Goal: Information Seeking & Learning: Learn about a topic

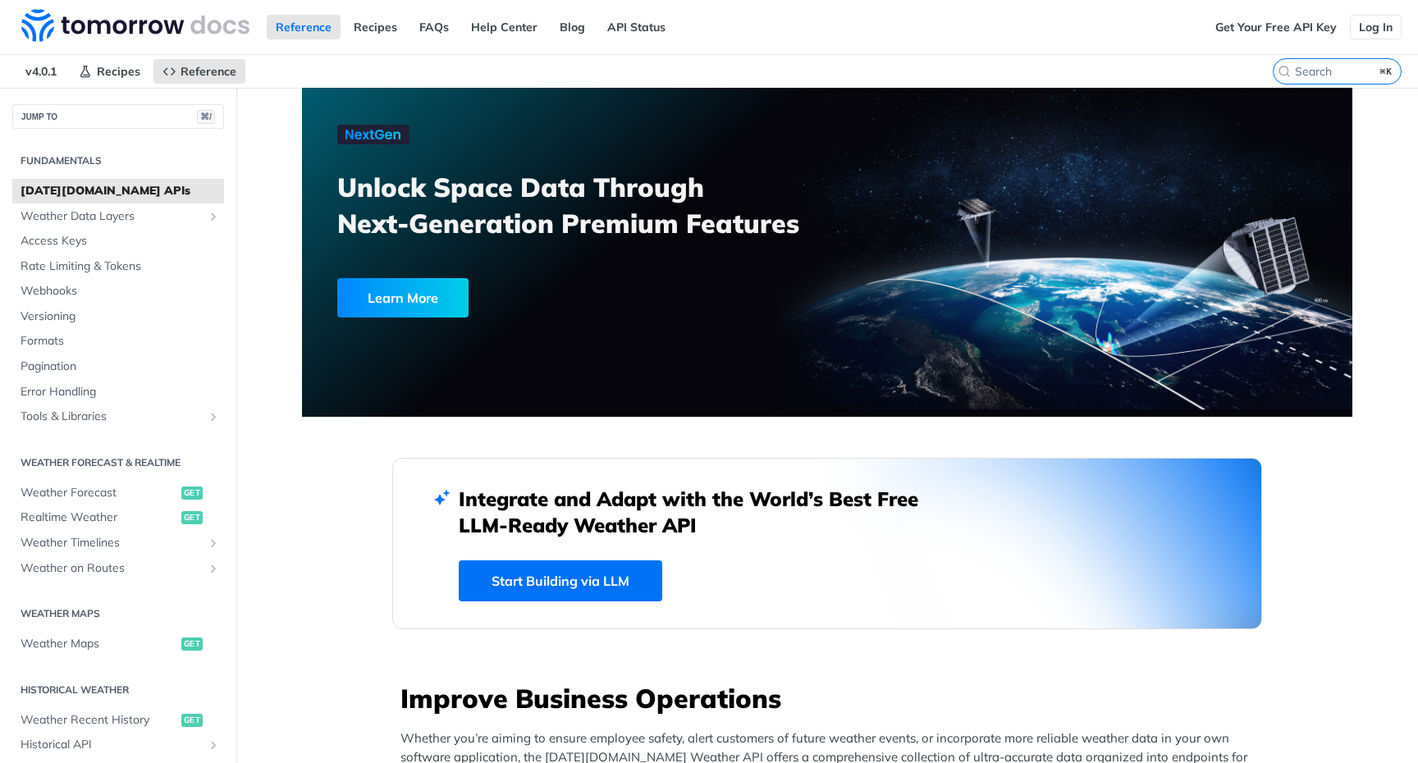
click at [1378, 21] on link "Log In" at bounding box center [1376, 27] width 52 height 25
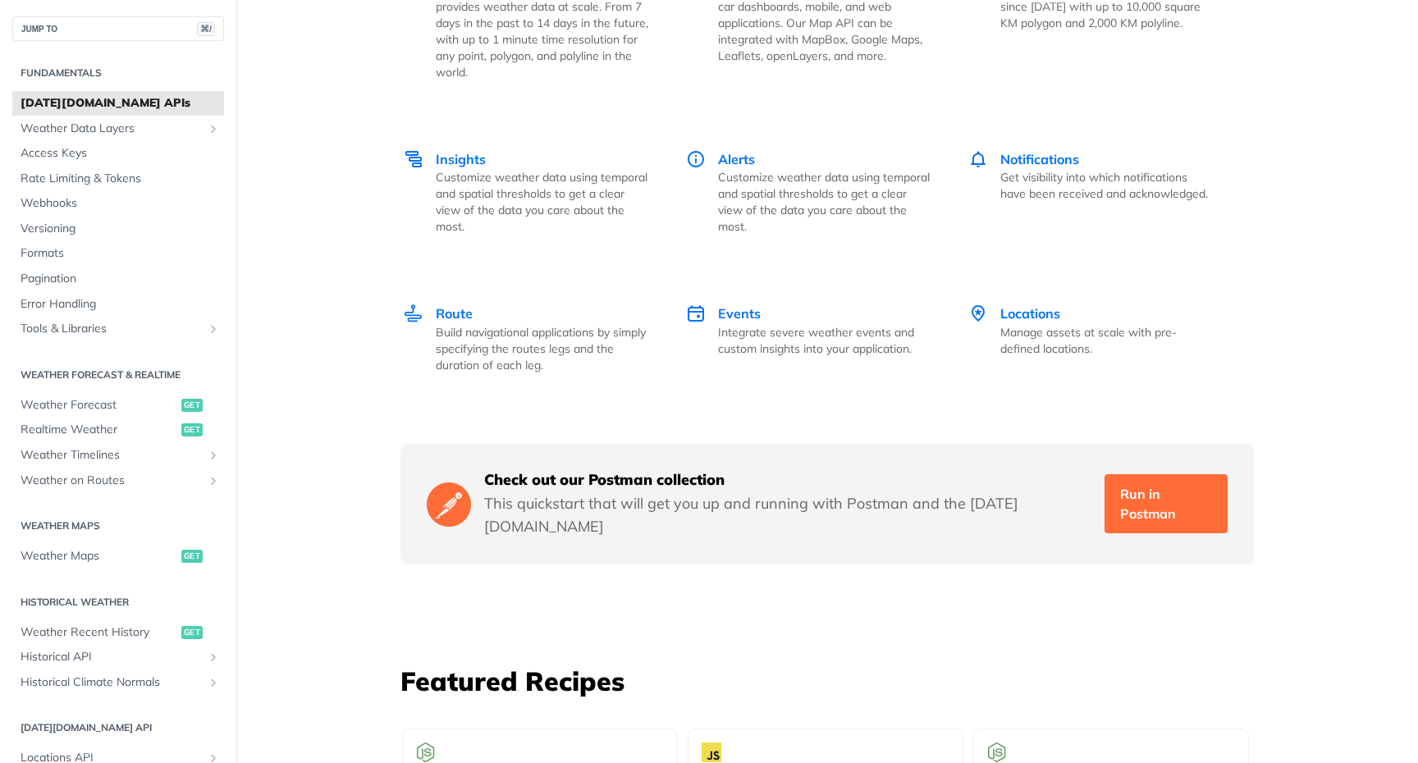
scroll to position [2439, 0]
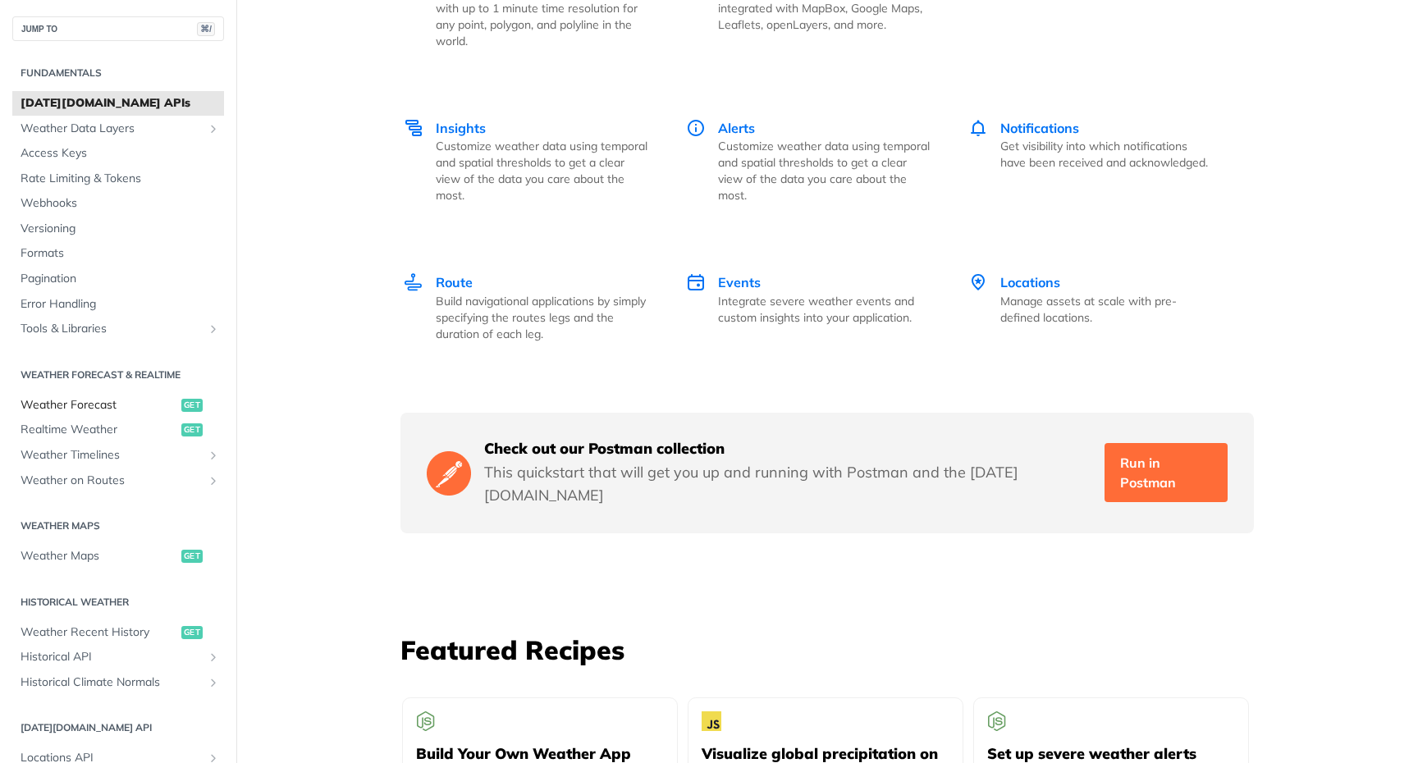
click at [129, 402] on span "Weather Forecast" at bounding box center [99, 405] width 157 height 16
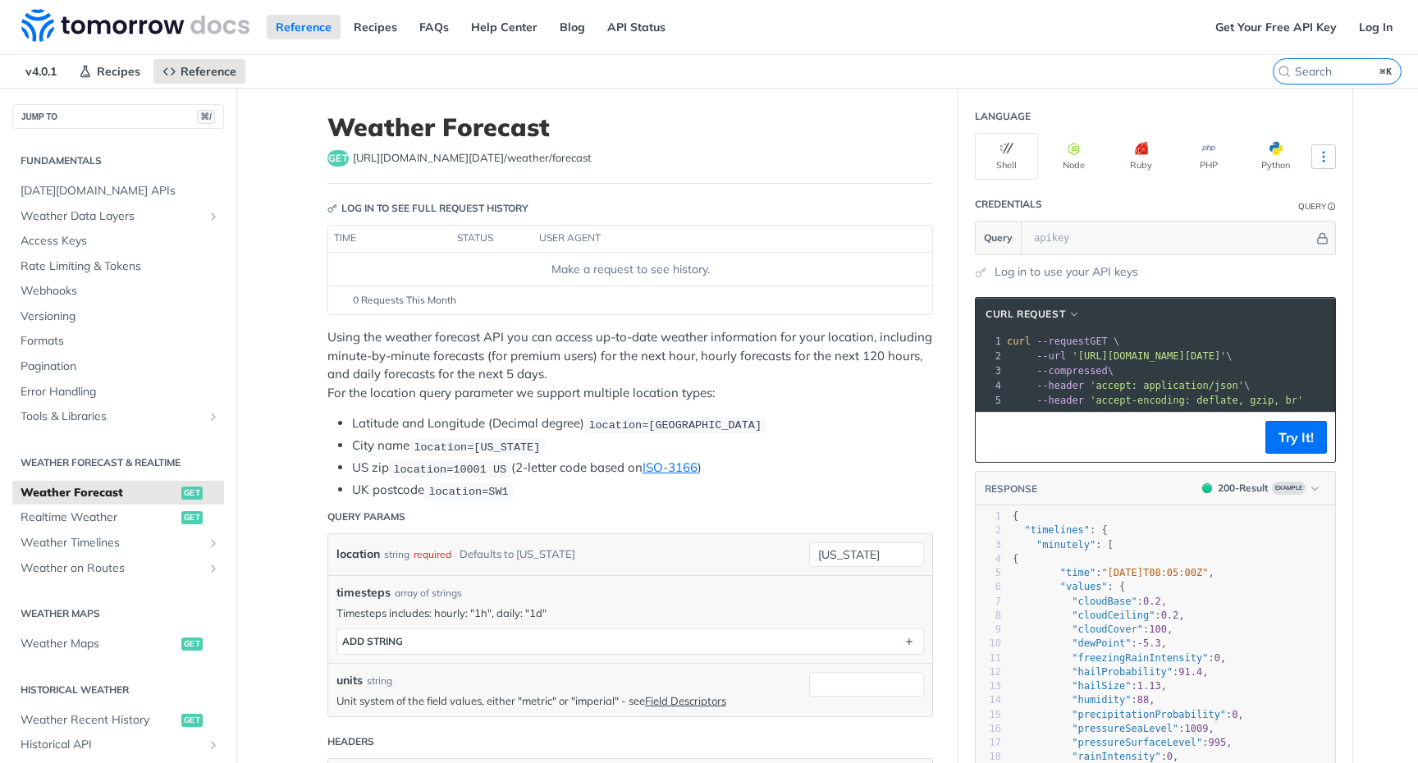
click at [1325, 162] on icon "More ellipsis" at bounding box center [1323, 156] width 15 height 15
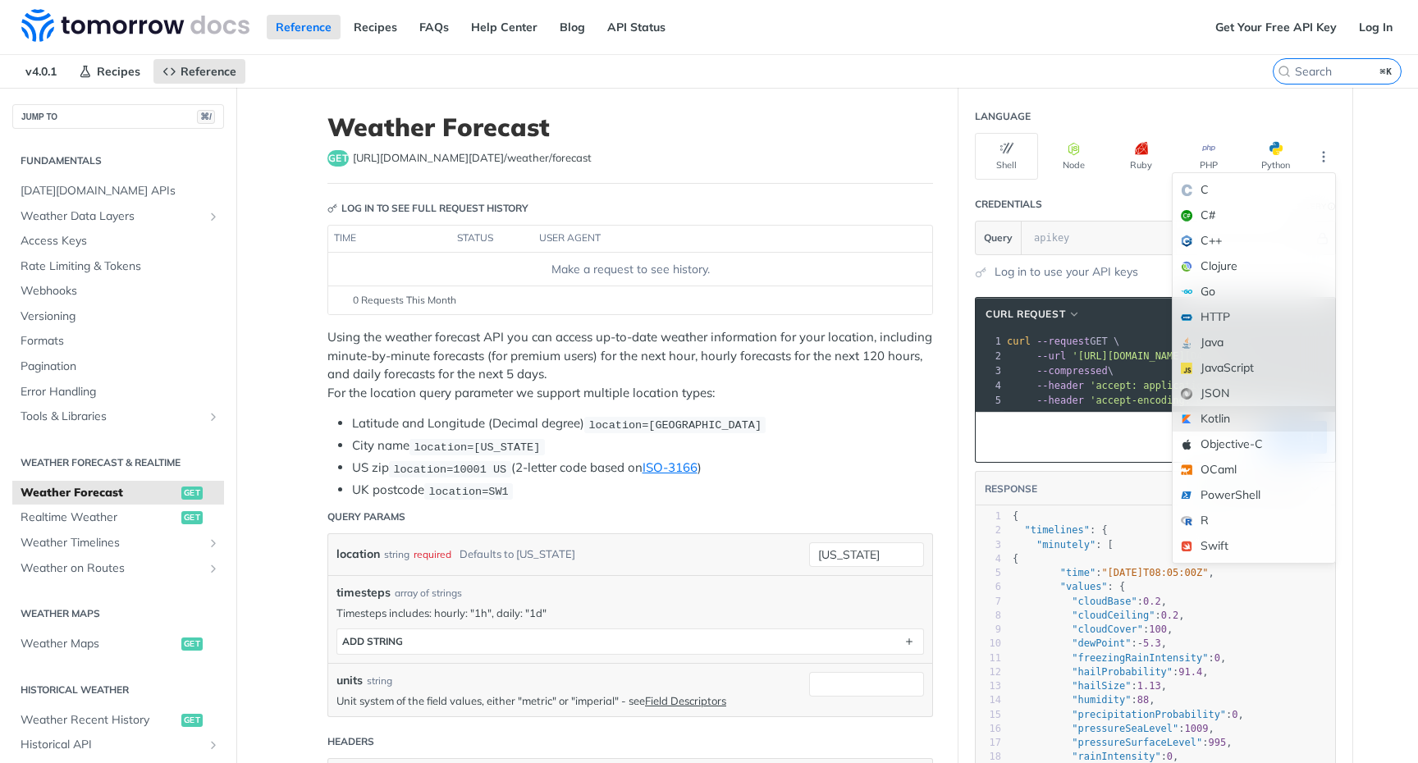
click at [1230, 414] on div "Kotlin" at bounding box center [1253, 418] width 162 height 25
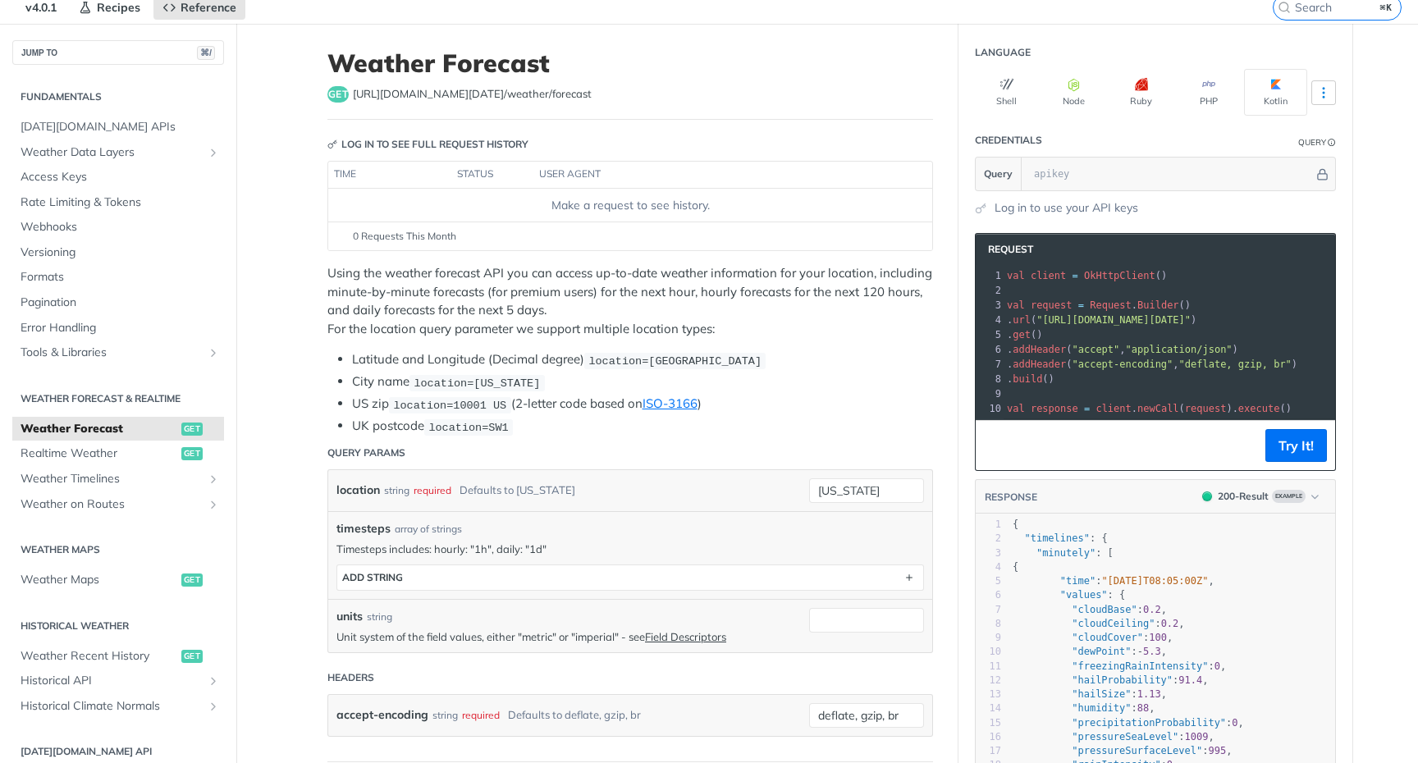
click at [1329, 98] on icon "More ellipsis" at bounding box center [1323, 92] width 15 height 15
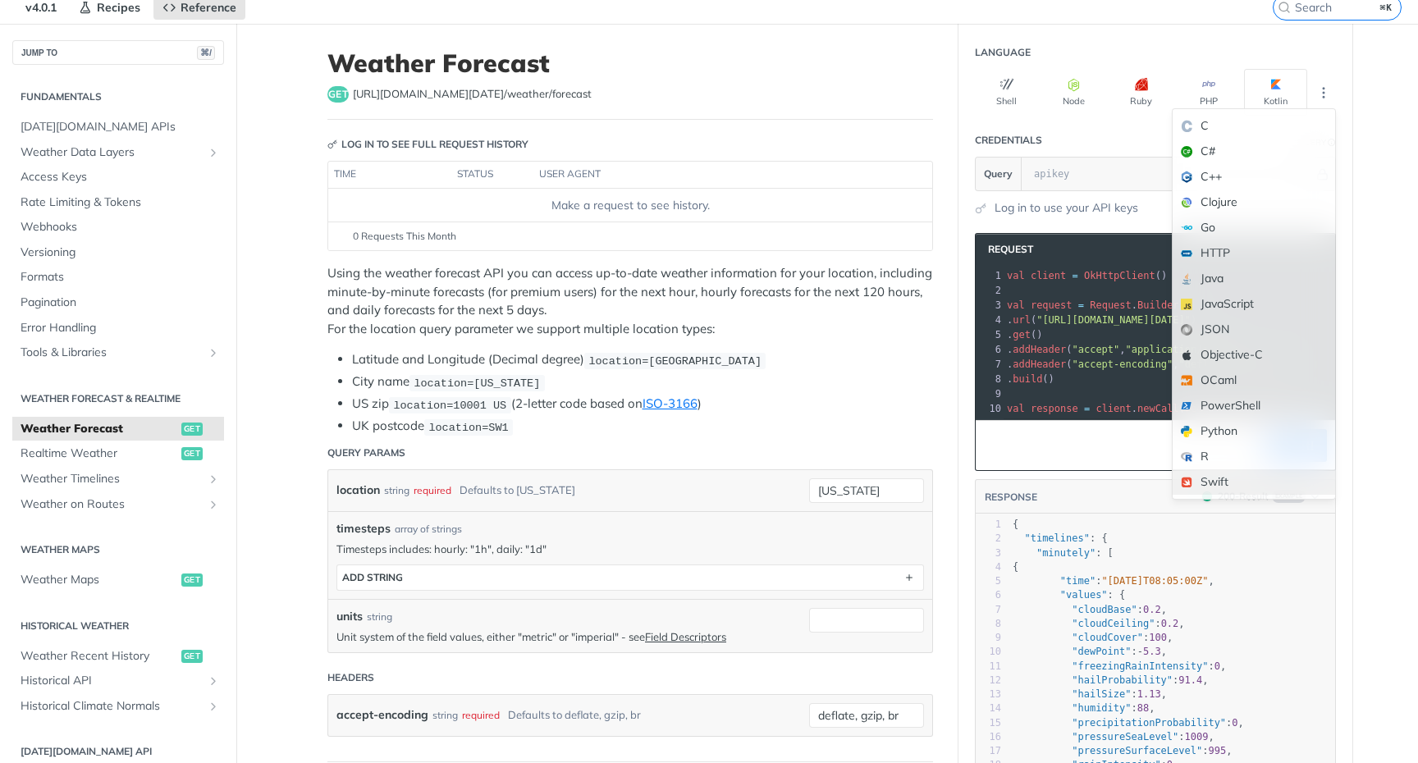
click at [1221, 477] on div "Swift" at bounding box center [1253, 481] width 162 height 25
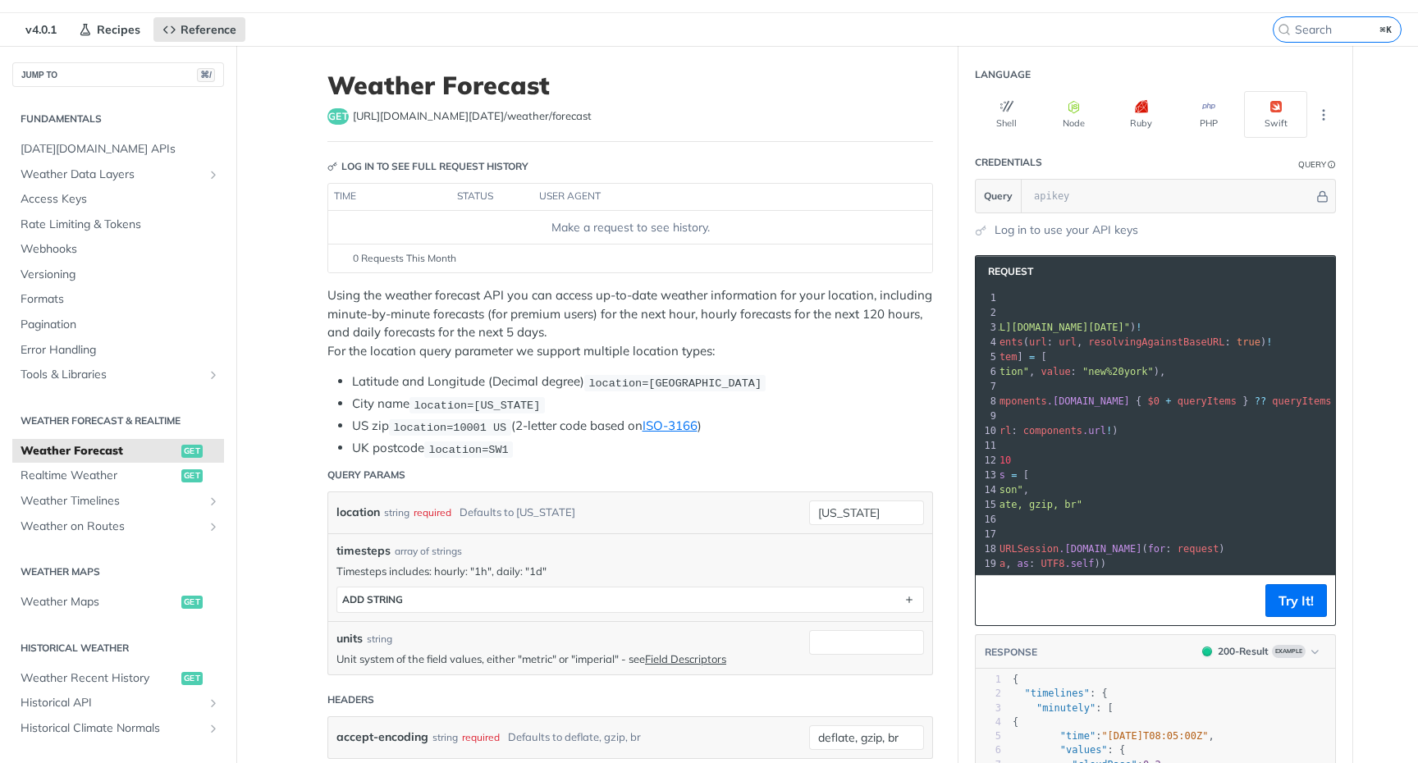
scroll to position [0, 180]
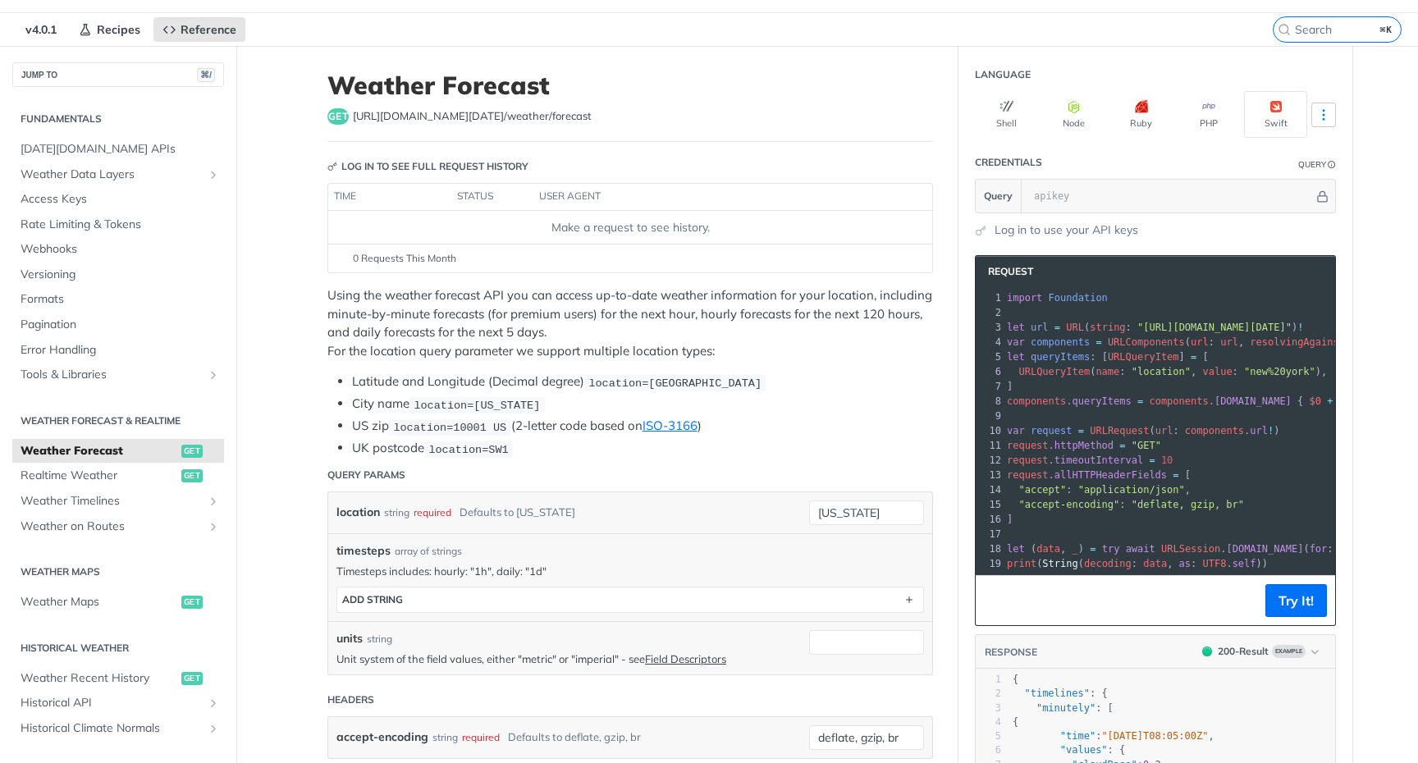
click at [1317, 121] on icon "More ellipsis" at bounding box center [1323, 114] width 15 height 15
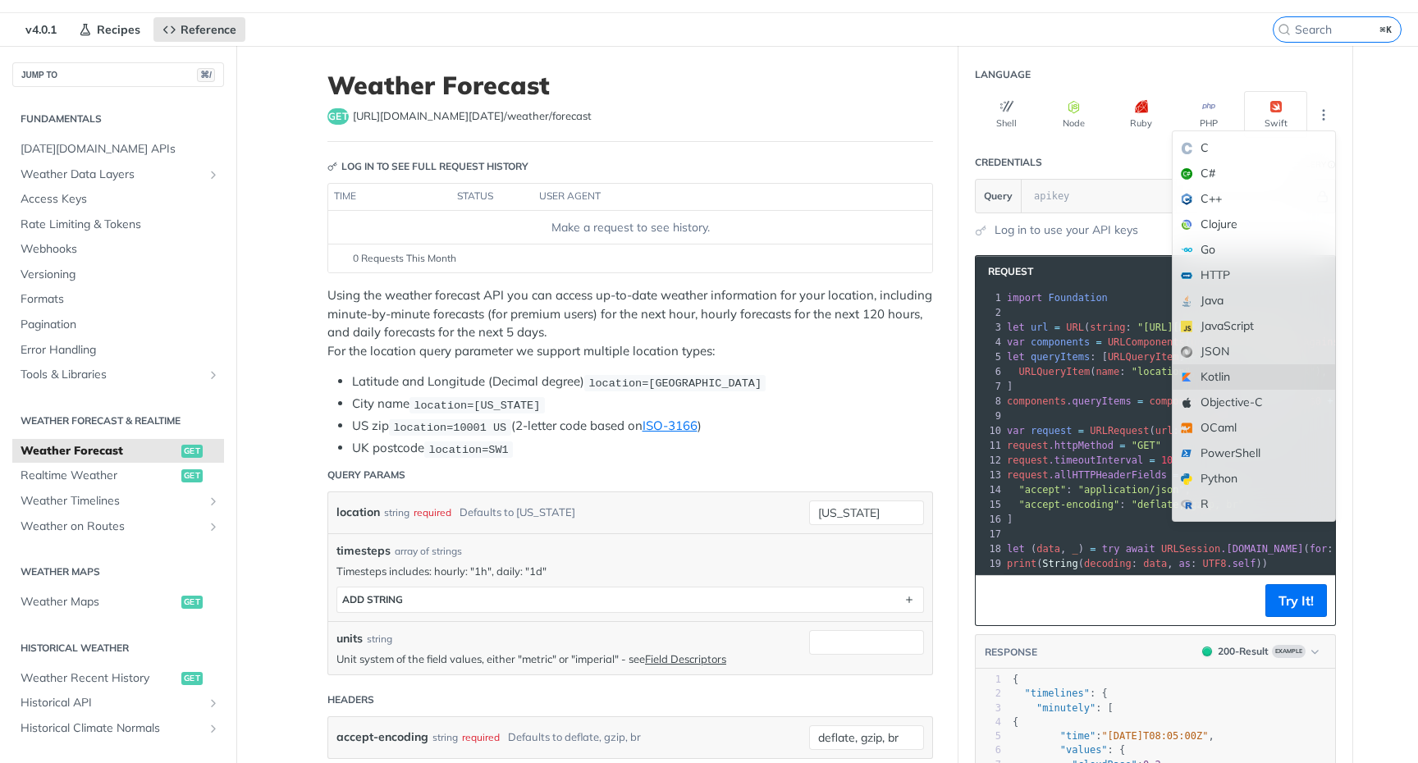
click at [1218, 367] on div "Kotlin" at bounding box center [1253, 376] width 162 height 25
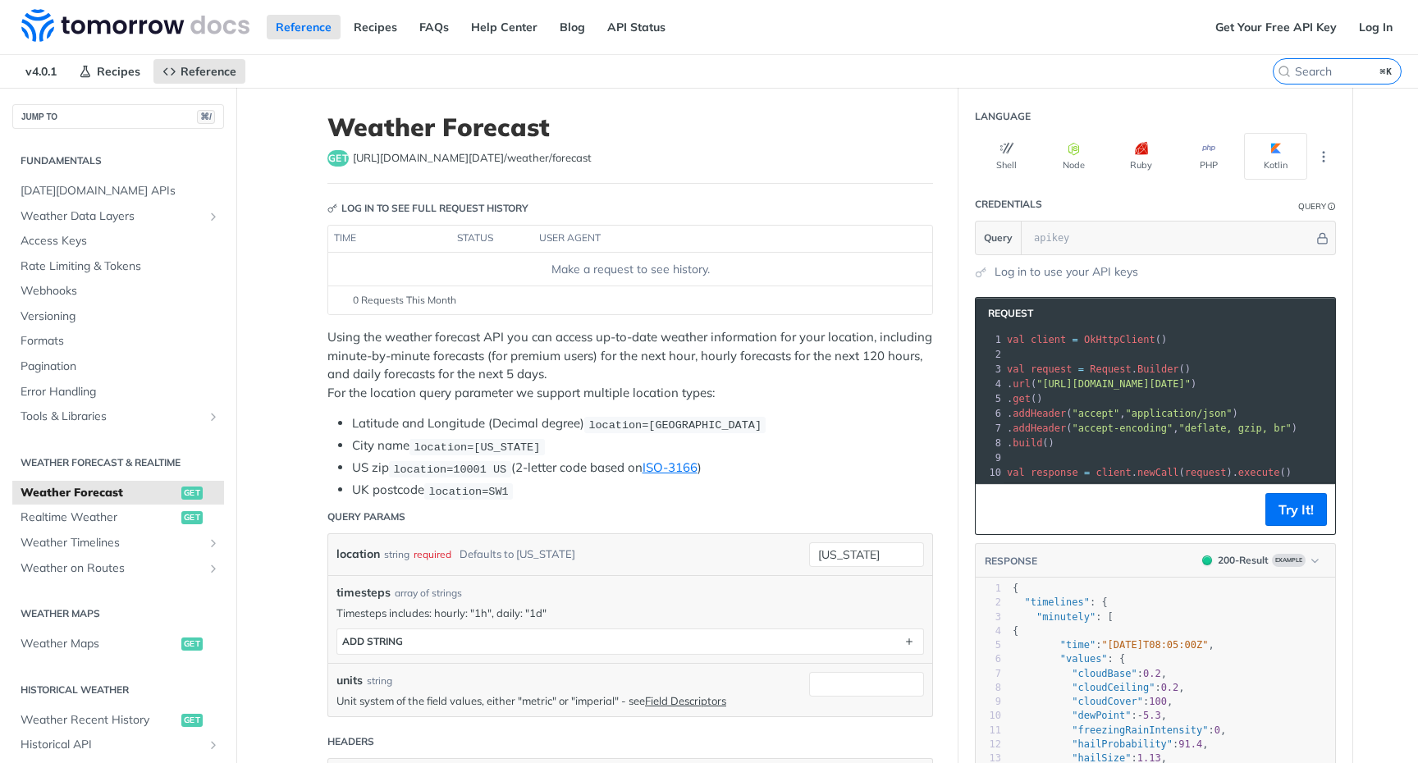
scroll to position [0, 0]
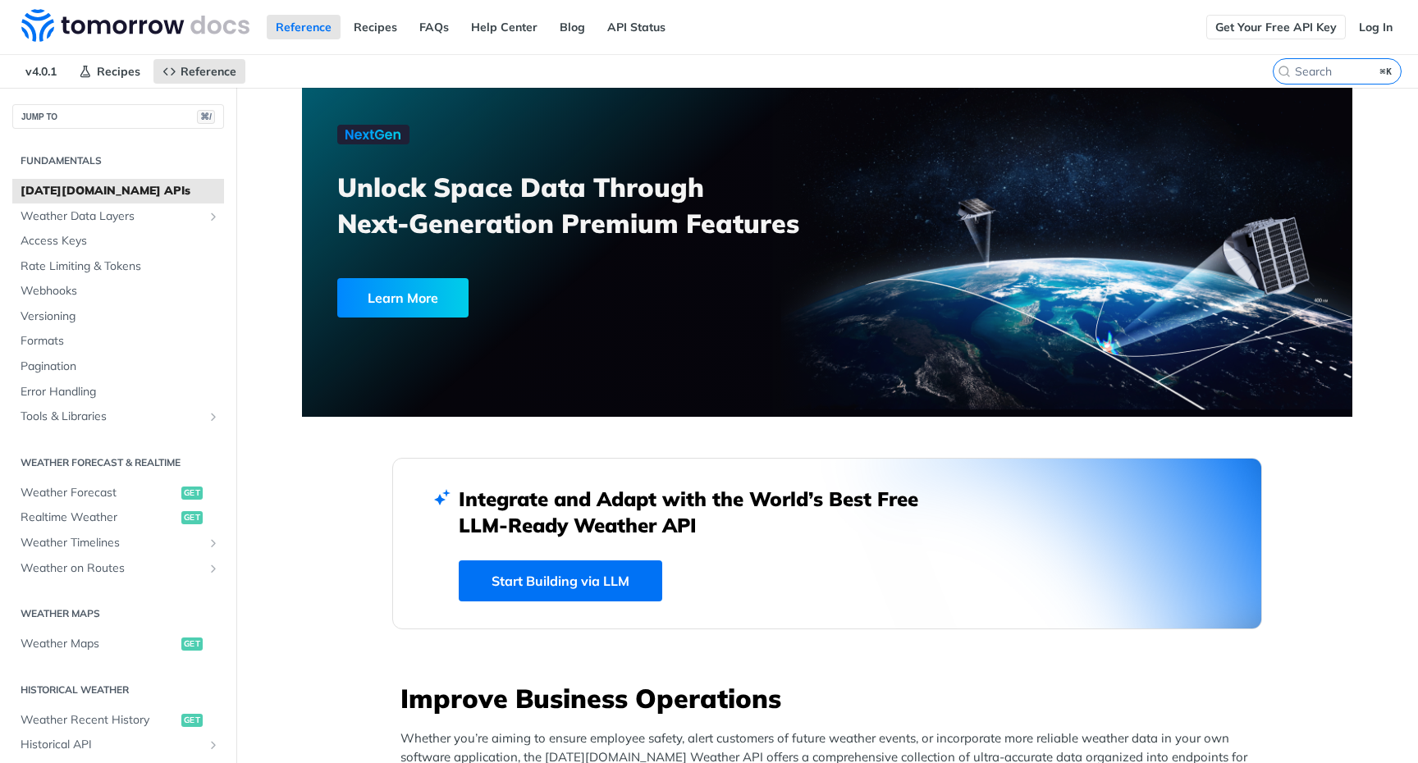
click at [1287, 20] on link "Get Your Free API Key" at bounding box center [1275, 27] width 139 height 25
